Goal: Information Seeking & Learning: Learn about a topic

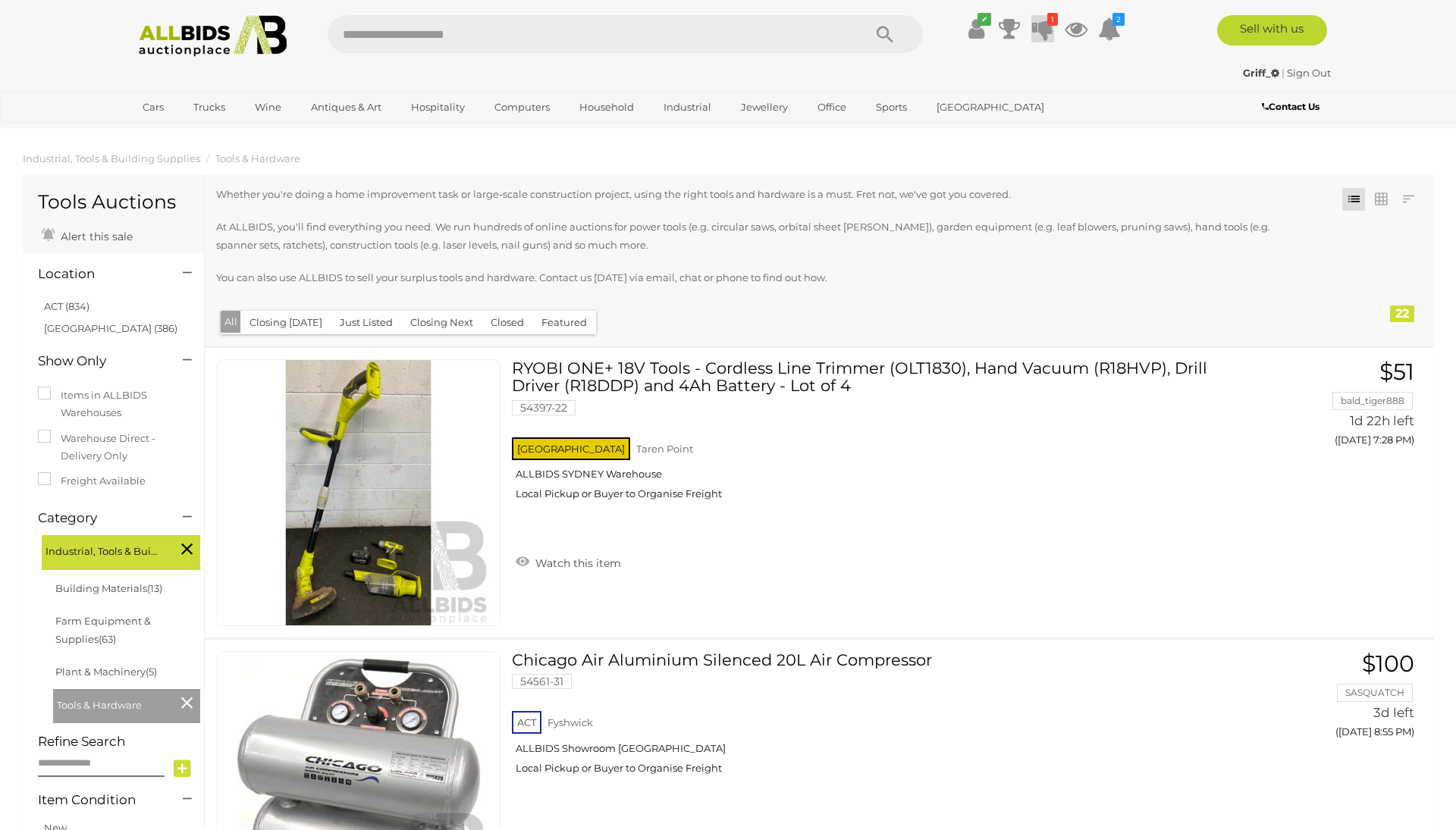
click at [1037, 36] on icon at bounding box center [1042, 29] width 21 height 27
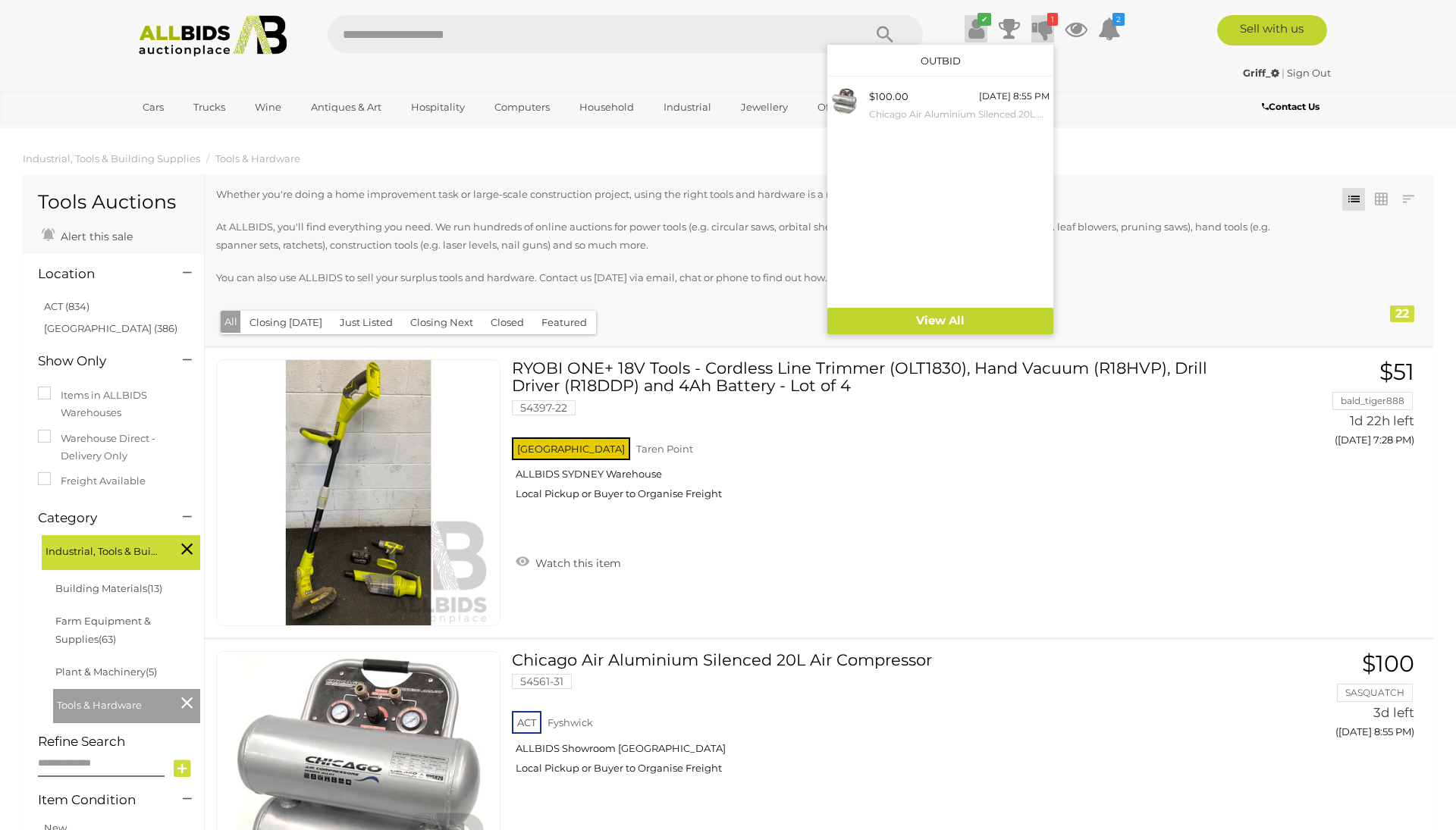
click at [984, 30] on link "✔" at bounding box center [976, 29] width 23 height 27
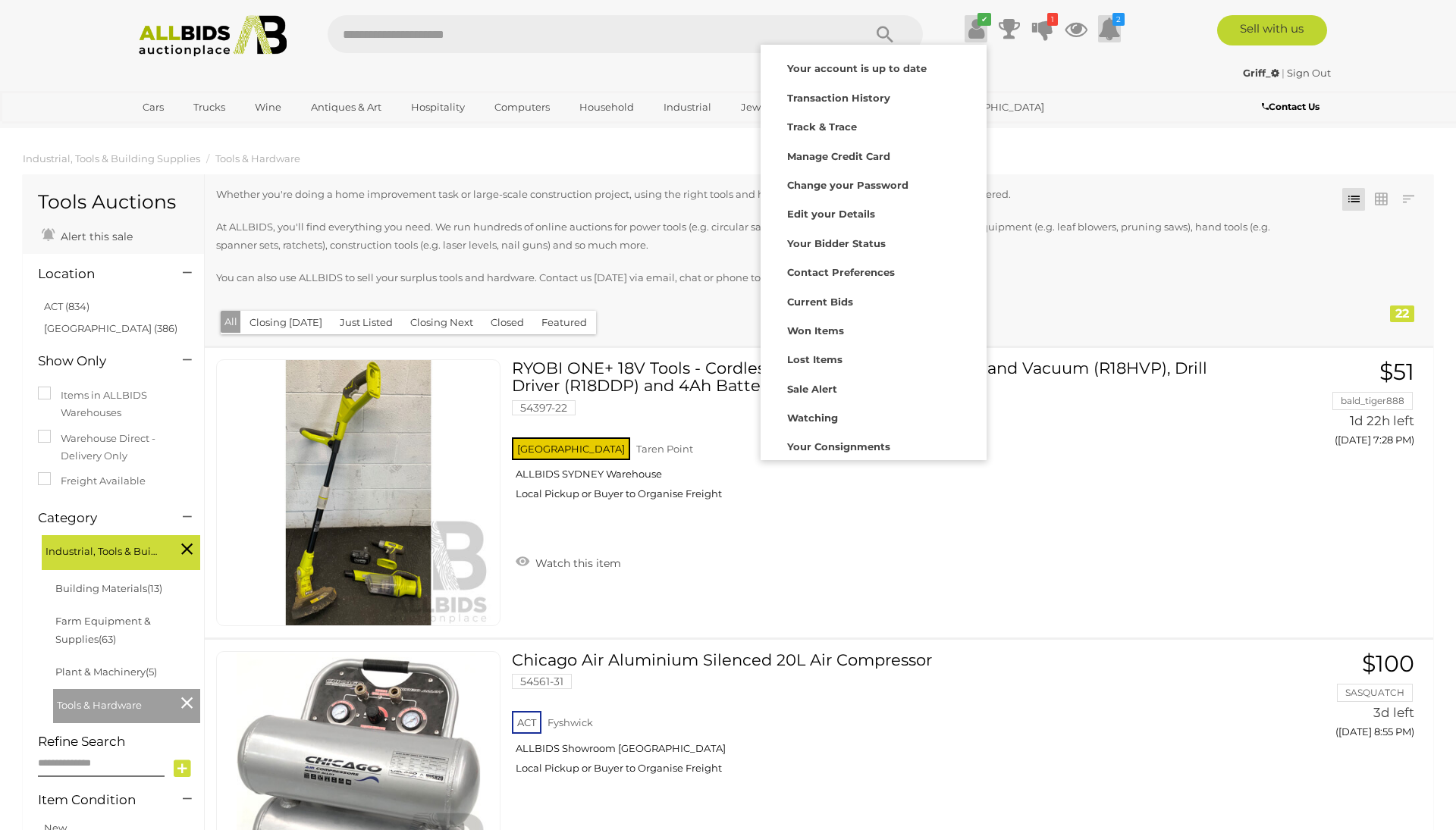
click at [1112, 28] on icon at bounding box center [1109, 29] width 23 height 27
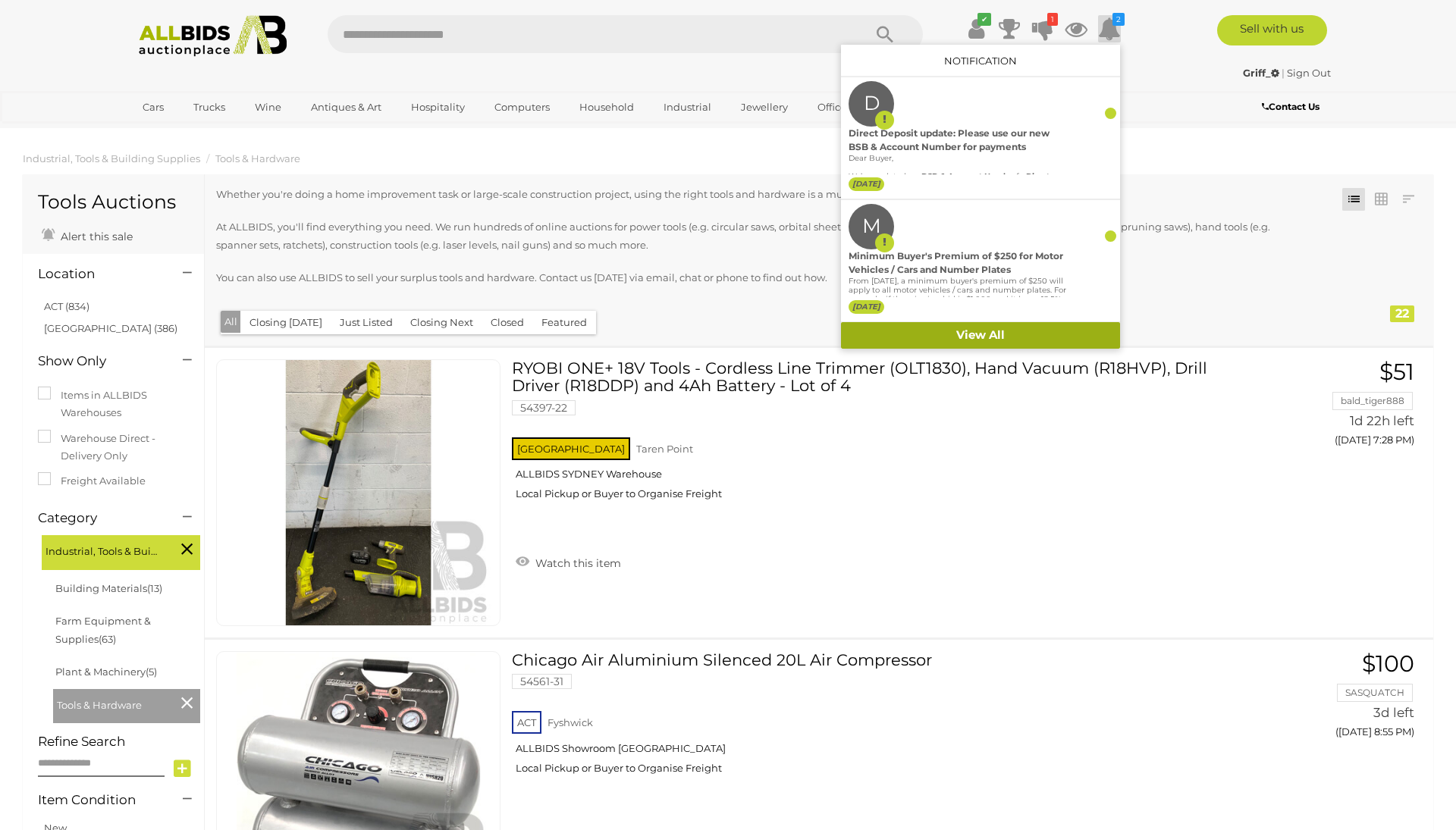
click at [984, 331] on link "View All" at bounding box center [980, 335] width 279 height 27
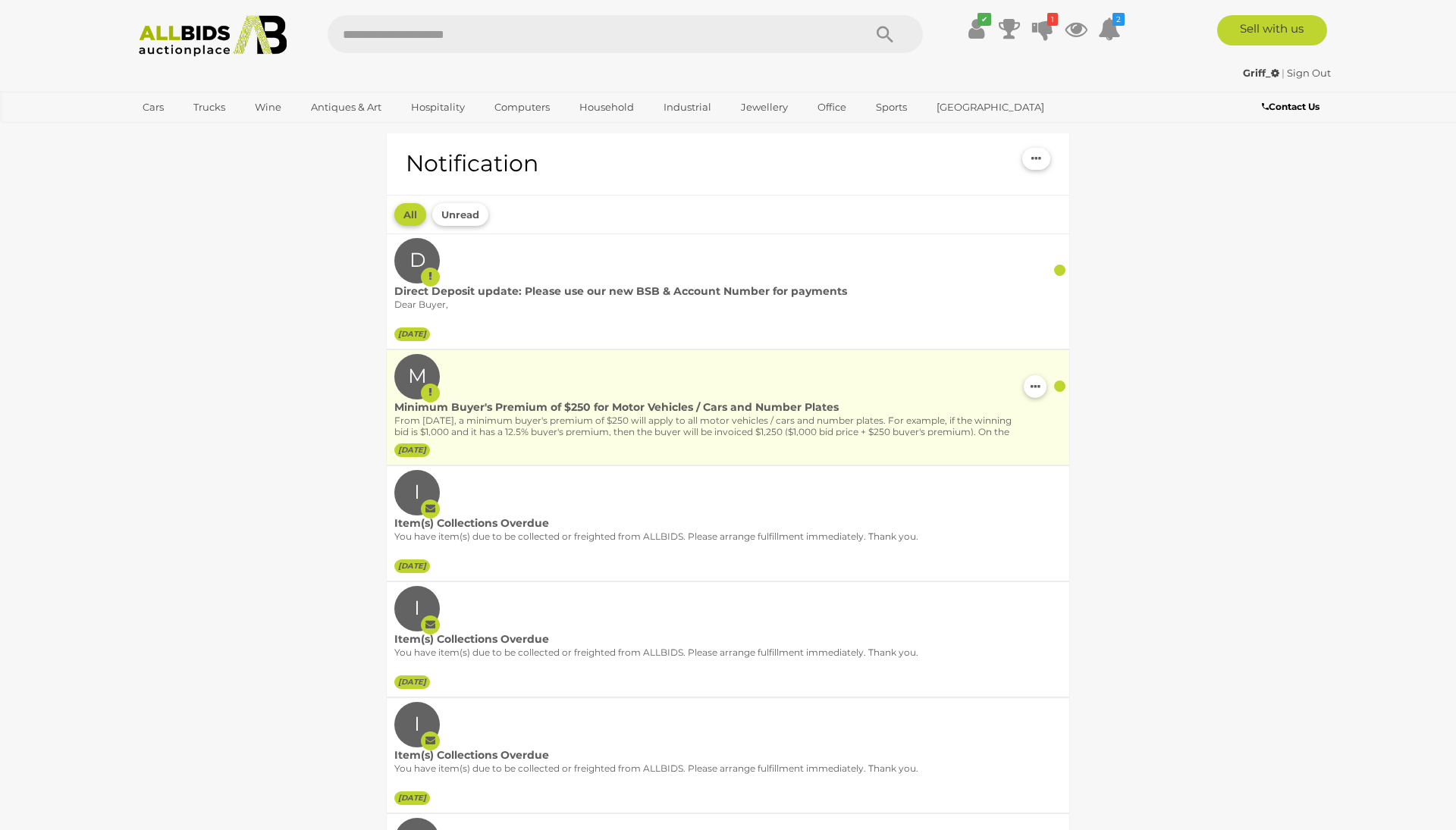
click at [685, 425] on p "From 1st September 2025, a minimum buyer's premium of $250 will apply to all mo…" at bounding box center [705, 432] width 621 height 33
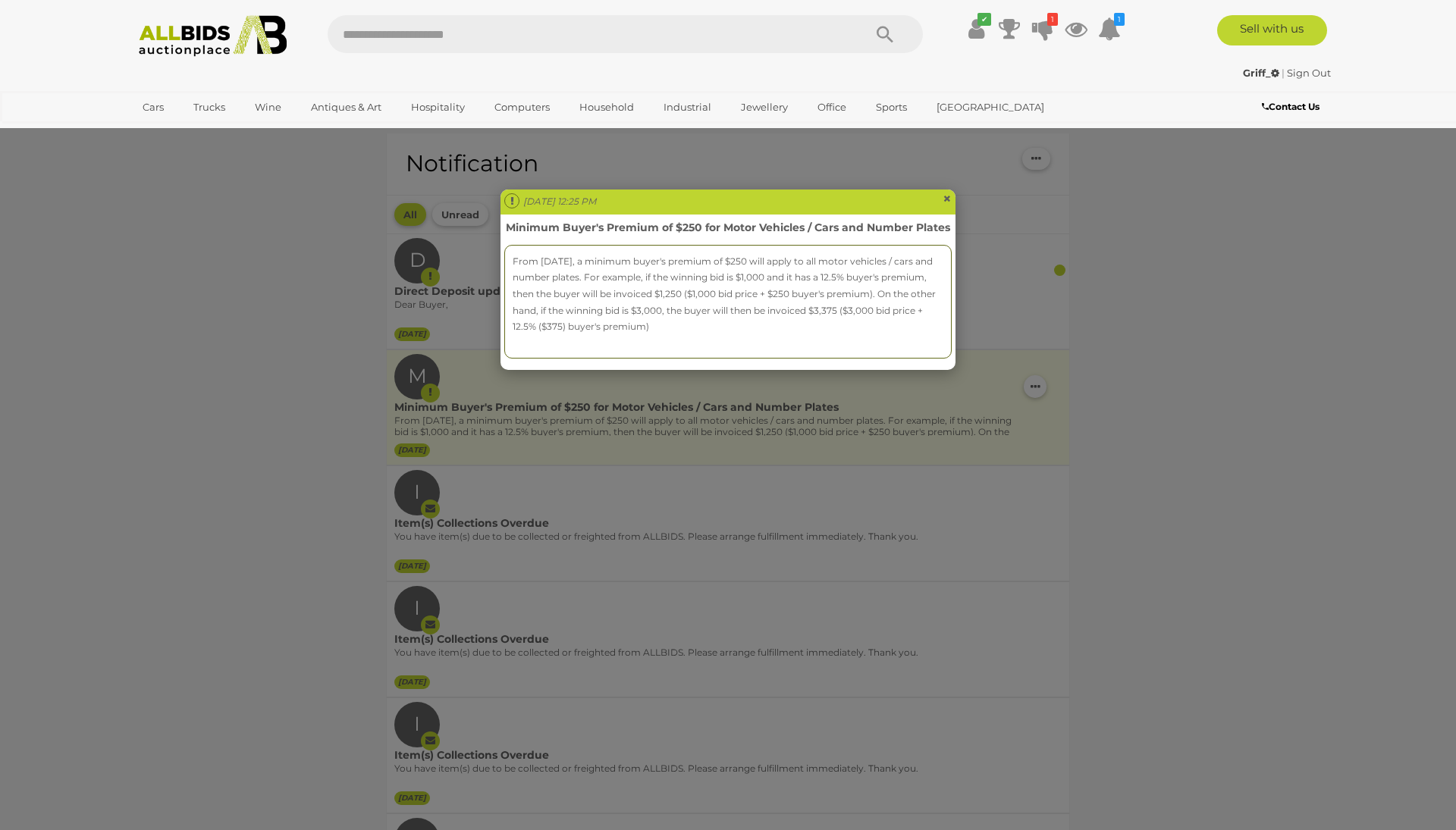
click at [945, 195] on span "×" at bounding box center [947, 199] width 9 height 18
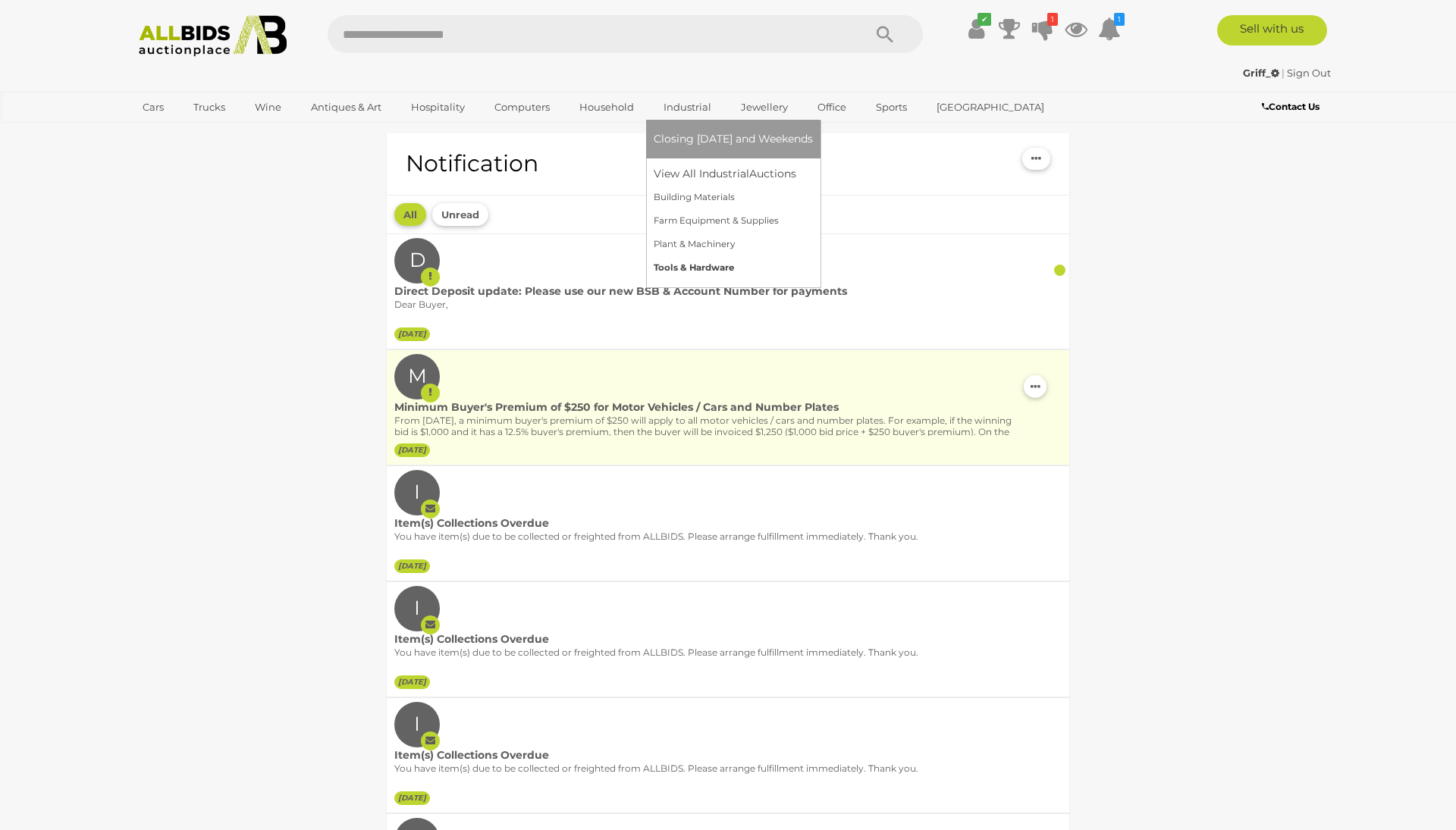
click at [678, 261] on link "Tools & Hardware" at bounding box center [733, 268] width 159 height 24
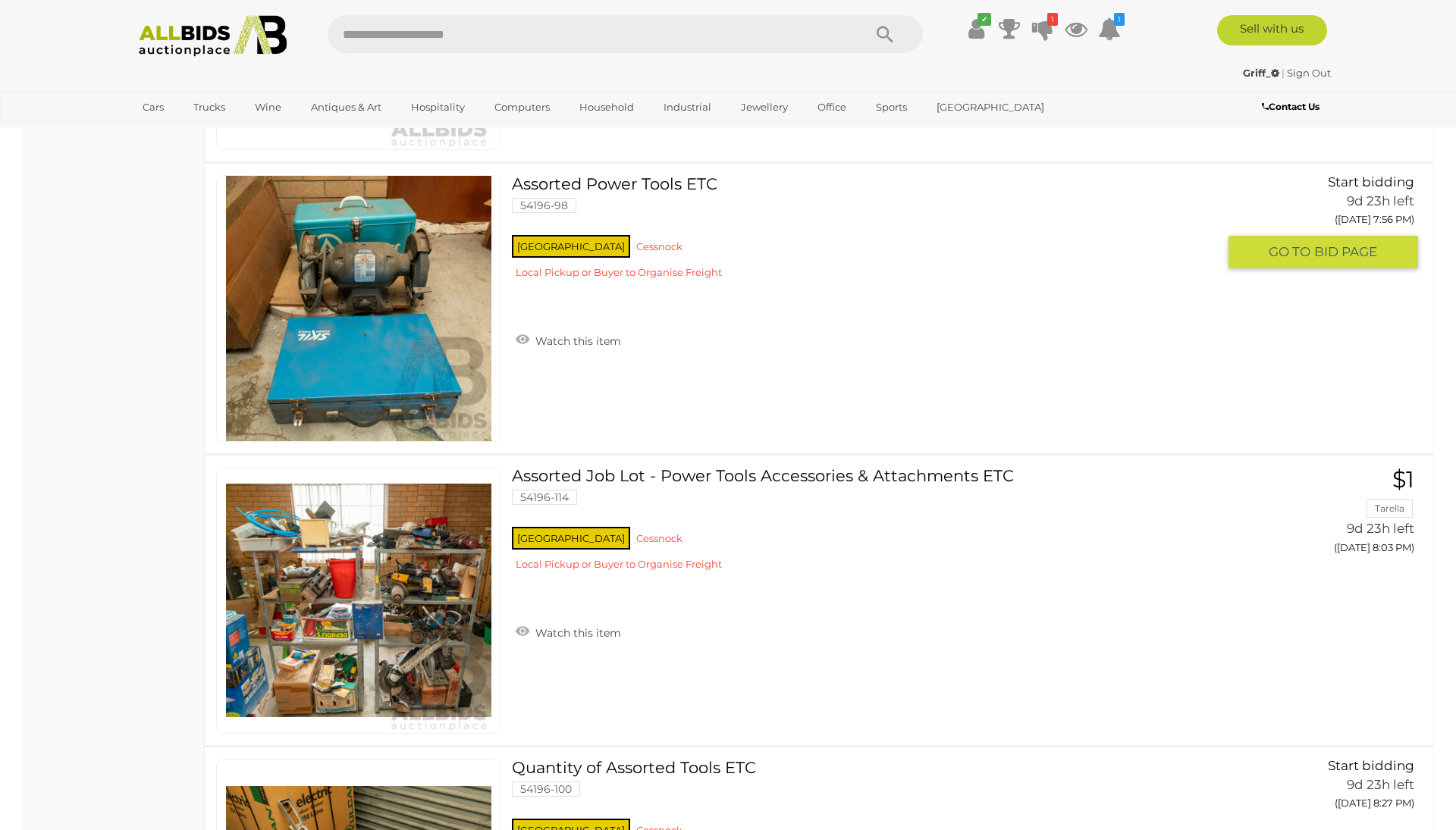
scroll to position [5726, 0]
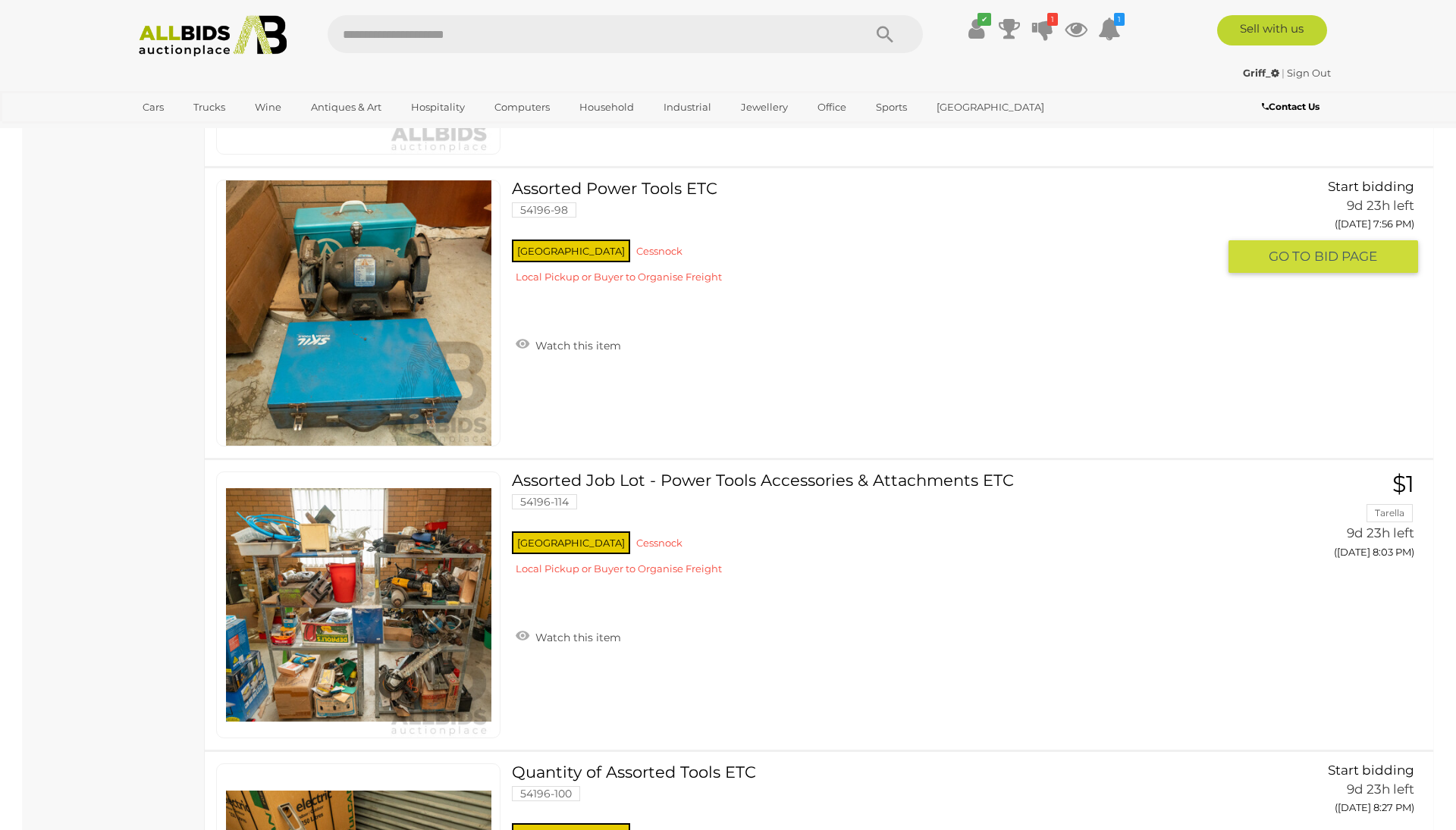
click at [1000, 378] on div "Assorted Power Tools ETC 54196-98" at bounding box center [818, 313] width 1251 height 290
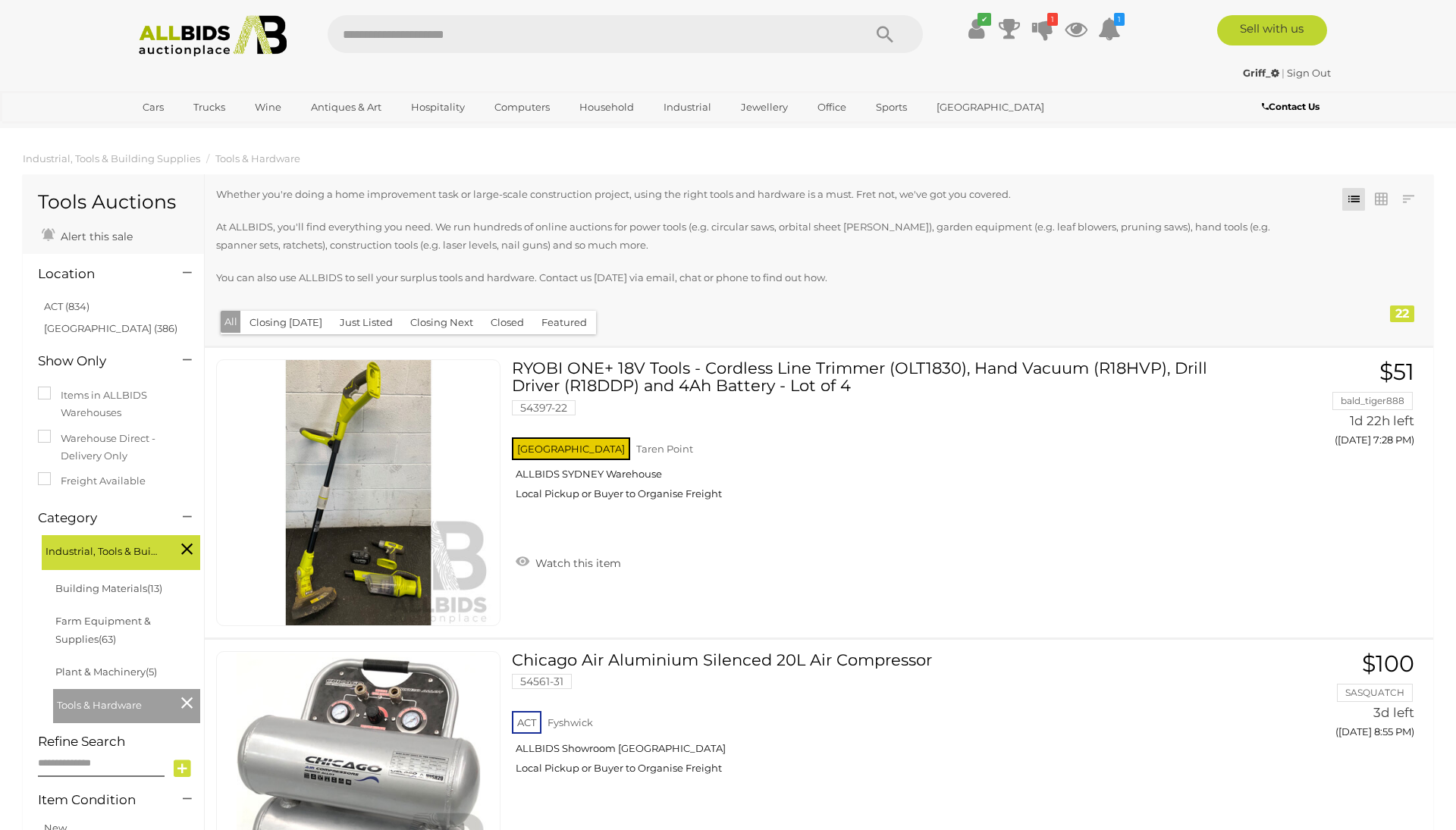
scroll to position [0, 0]
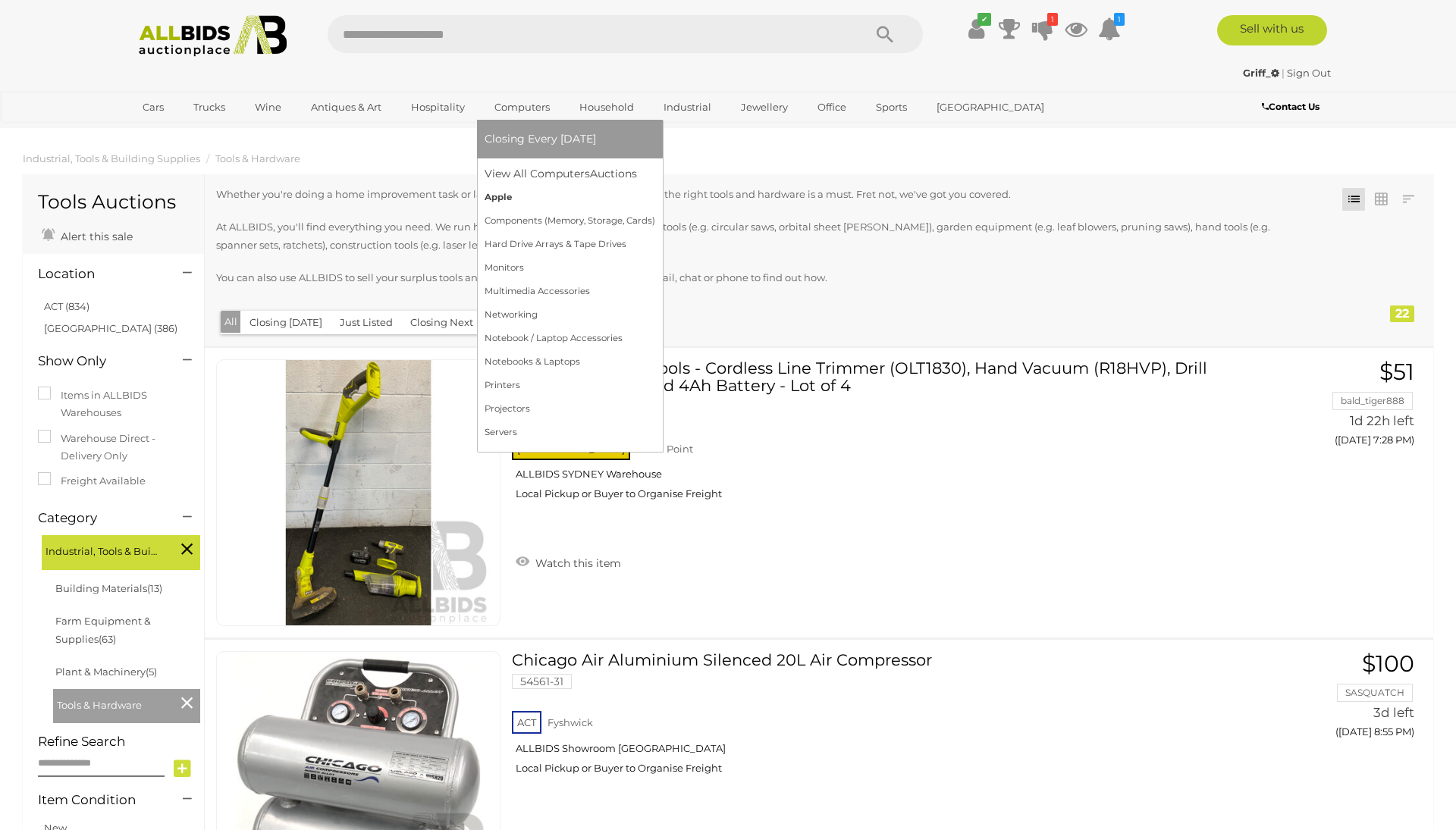
click at [505, 193] on link "Apple" at bounding box center [569, 198] width 170 height 24
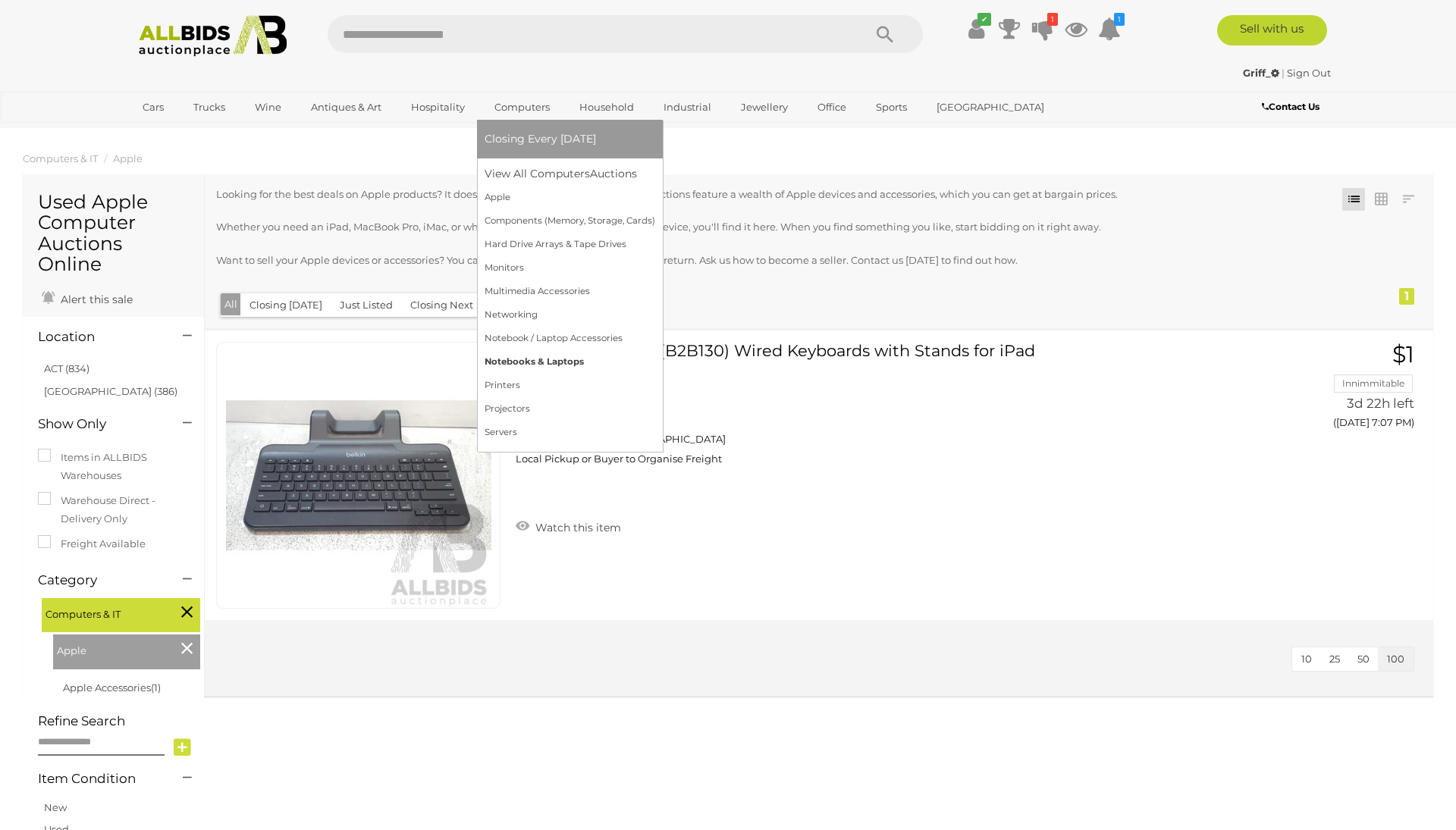
click at [545, 357] on link "Notebooks & Laptops" at bounding box center [569, 362] width 170 height 24
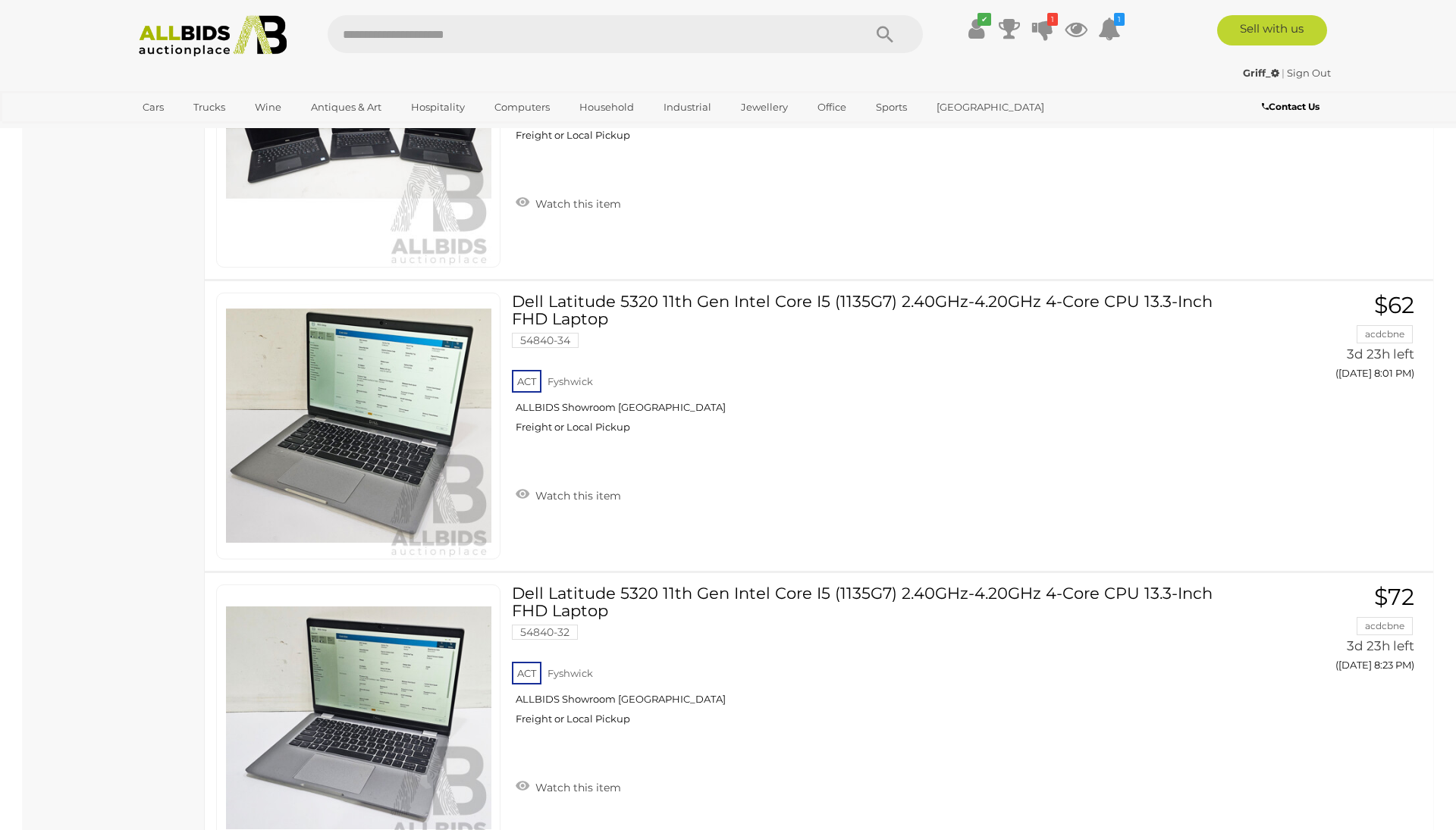
scroll to position [2935, 0]
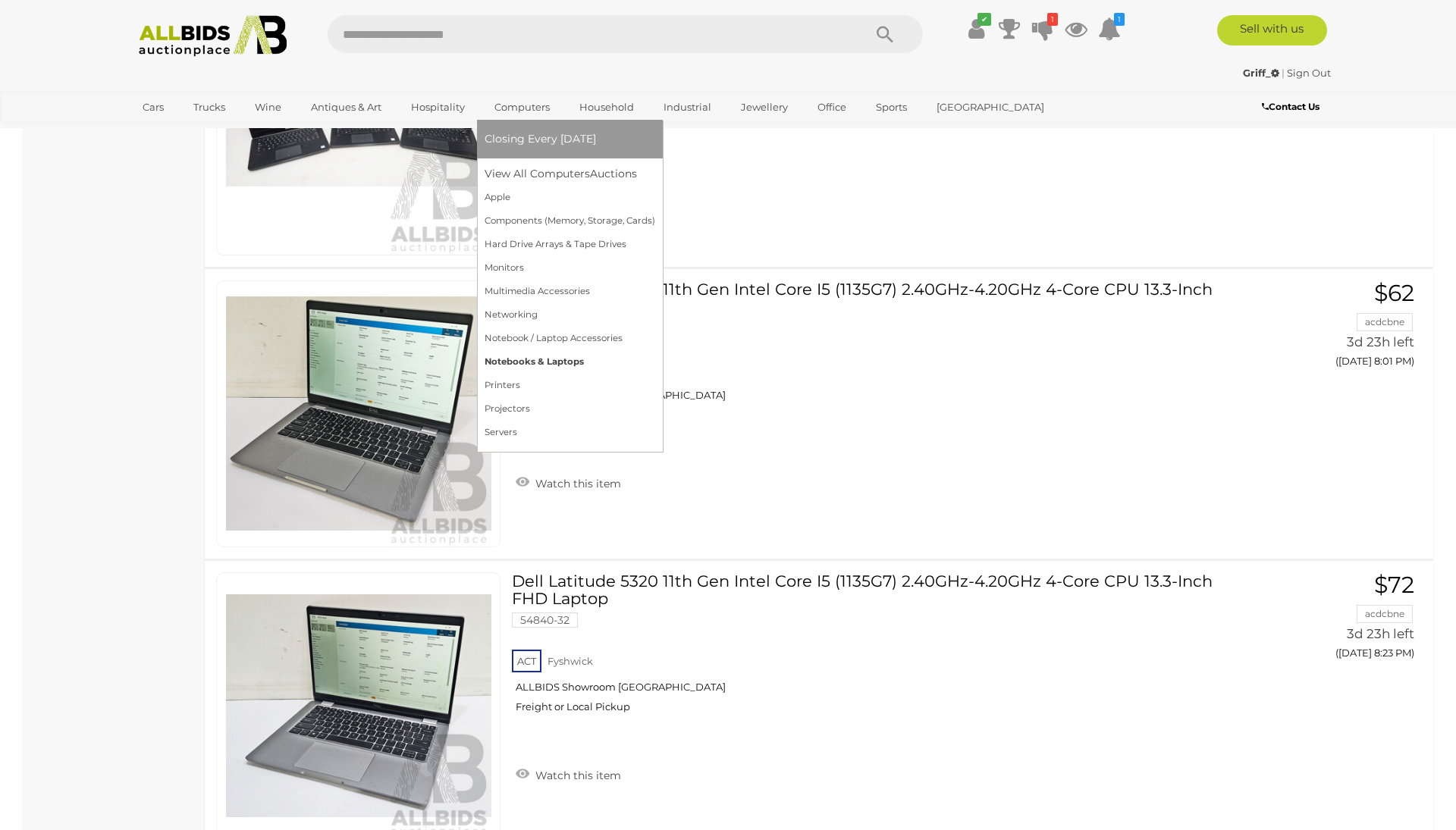
click at [559, 356] on link "Notebooks & Laptops" at bounding box center [569, 362] width 170 height 24
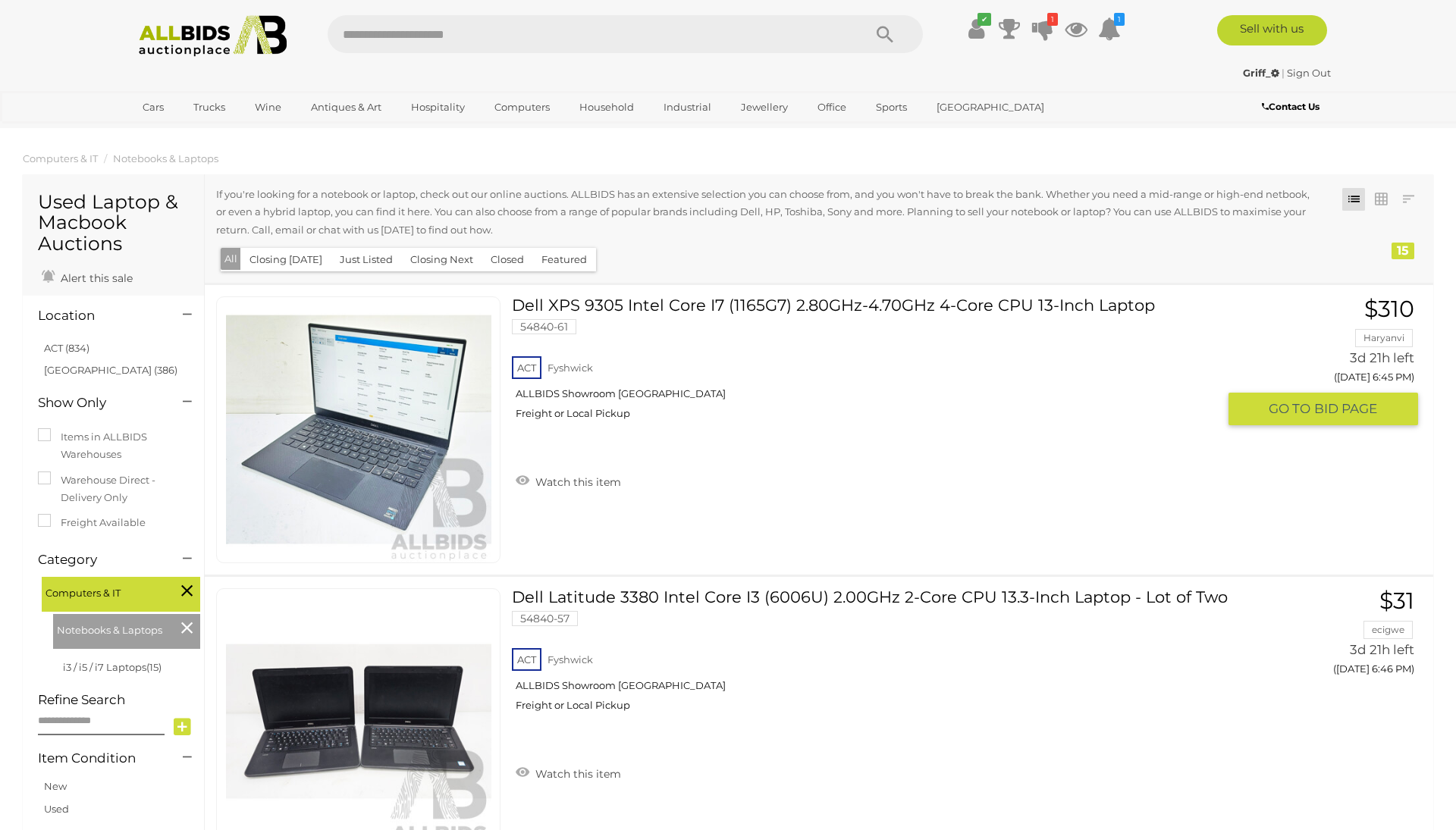
click at [748, 373] on div "ACT Fyshwick ALLBIDS Showroom Fyshwick Freight or Local Pickup" at bounding box center [864, 392] width 706 height 78
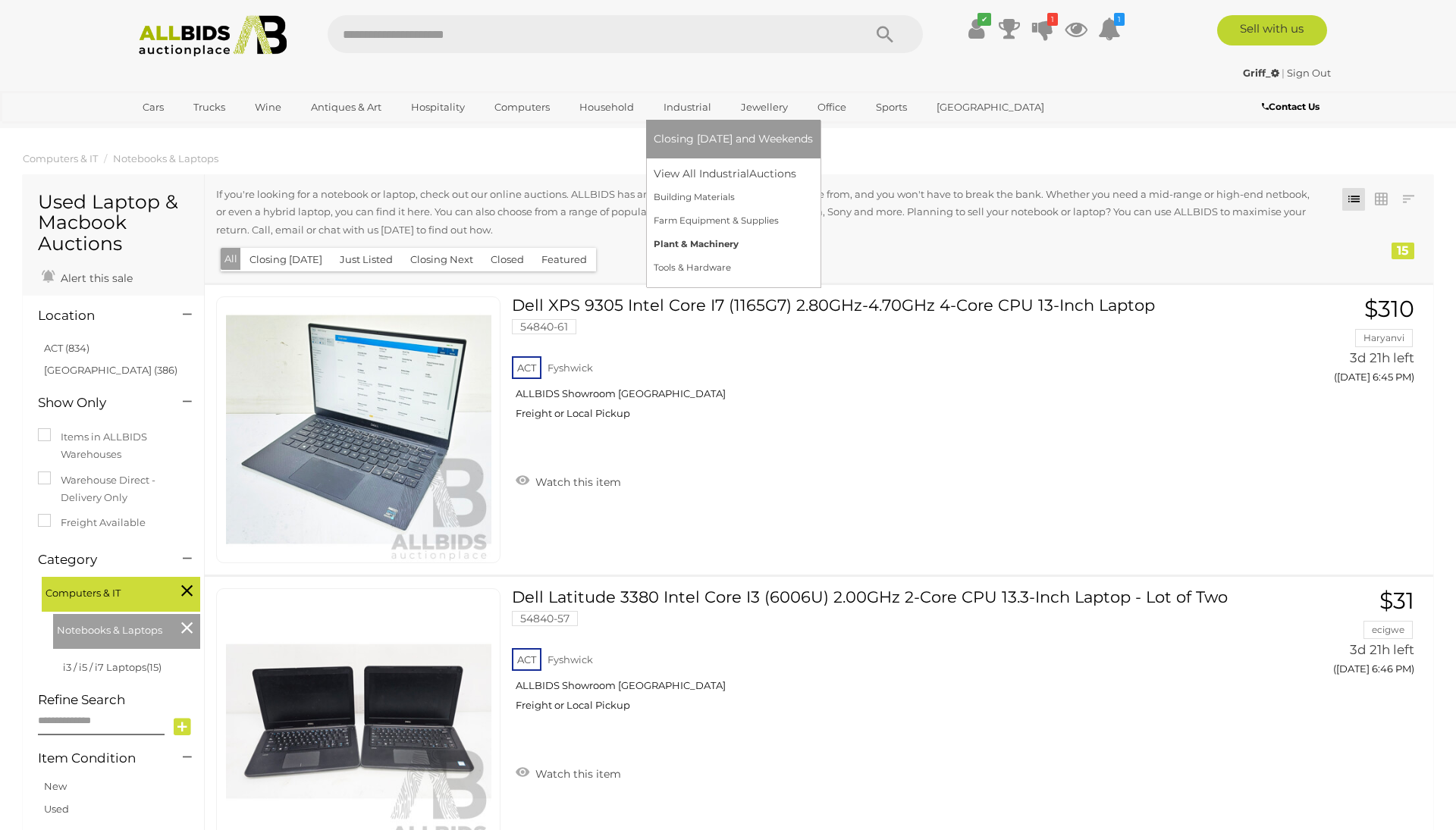
click at [699, 243] on link "Plant & Machinery" at bounding box center [733, 244] width 159 height 24
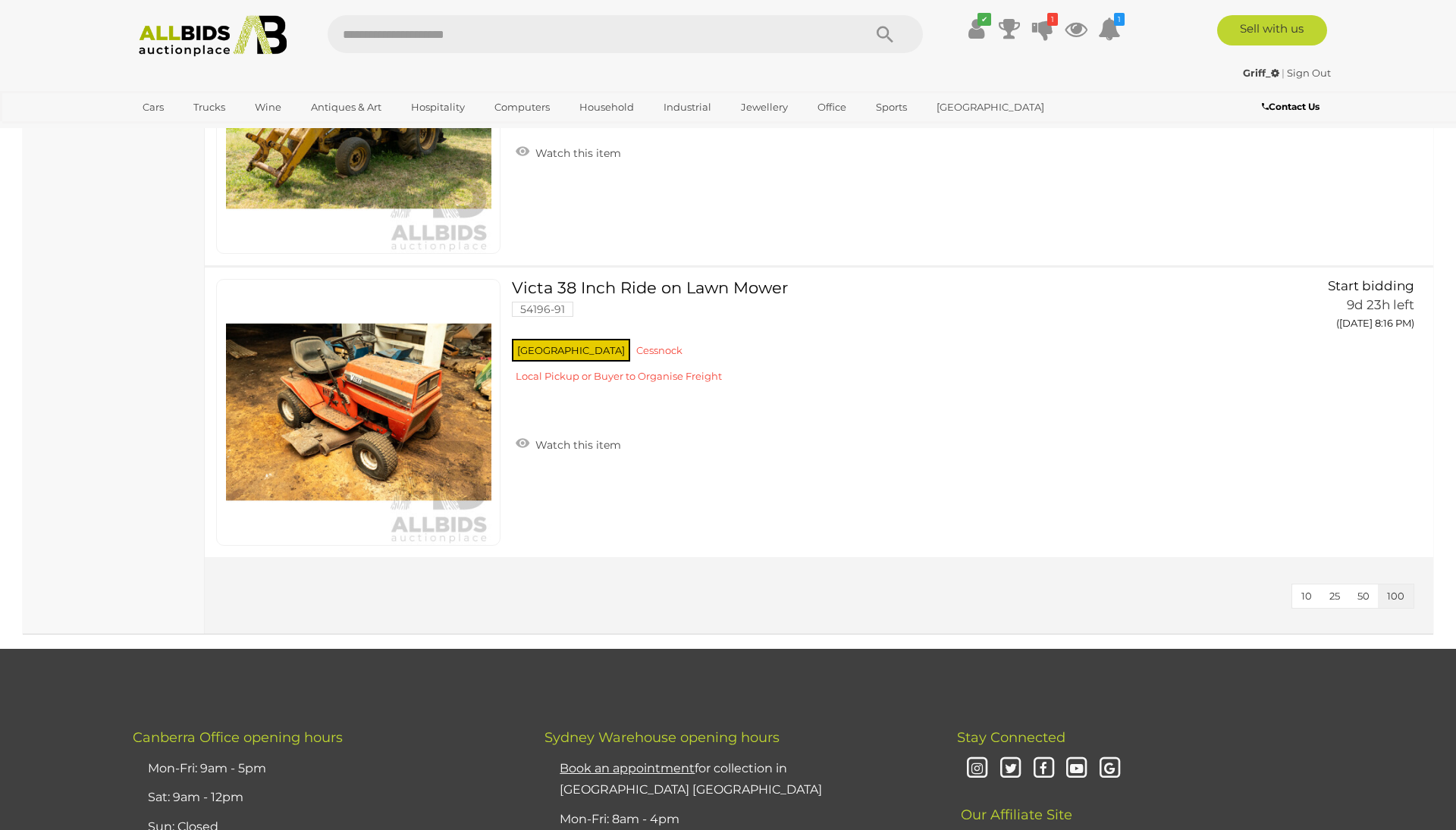
scroll to position [1252, 0]
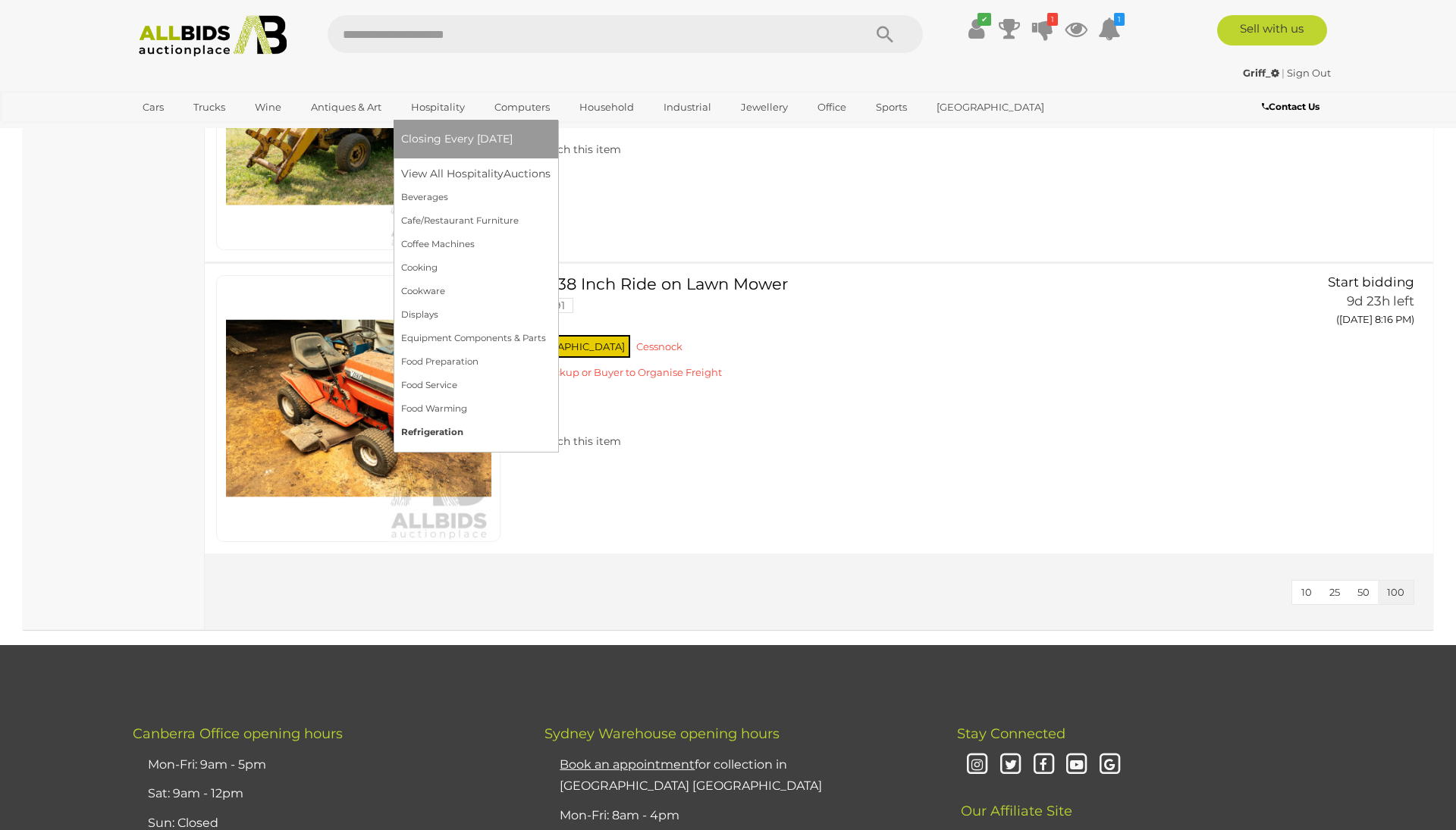
click at [455, 433] on link "Refrigeration" at bounding box center [475, 433] width 149 height 24
